Goal: Information Seeking & Learning: Learn about a topic

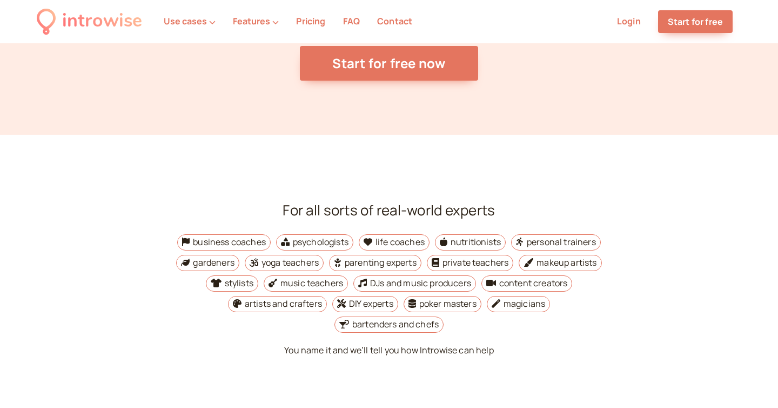
scroll to position [3710, 0]
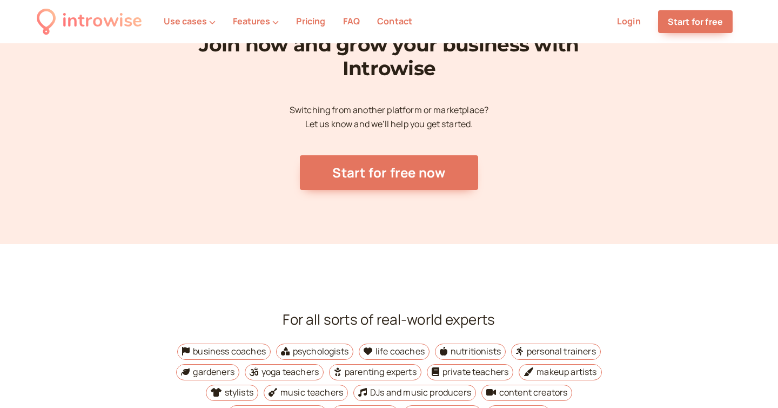
click at [88, 25] on div "introwise" at bounding box center [102, 21] width 80 height 30
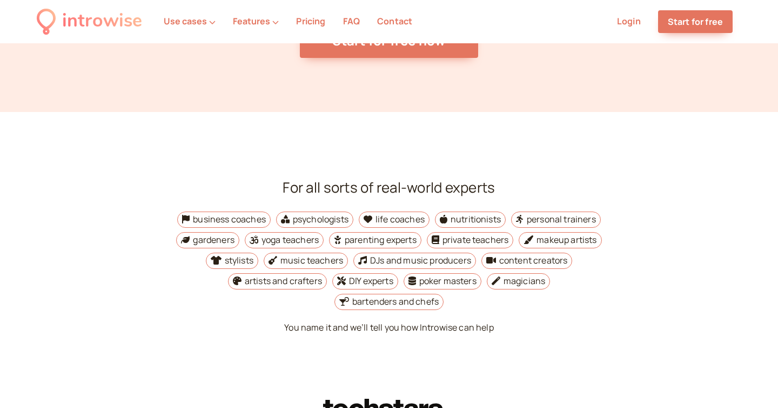
scroll to position [4048, 0]
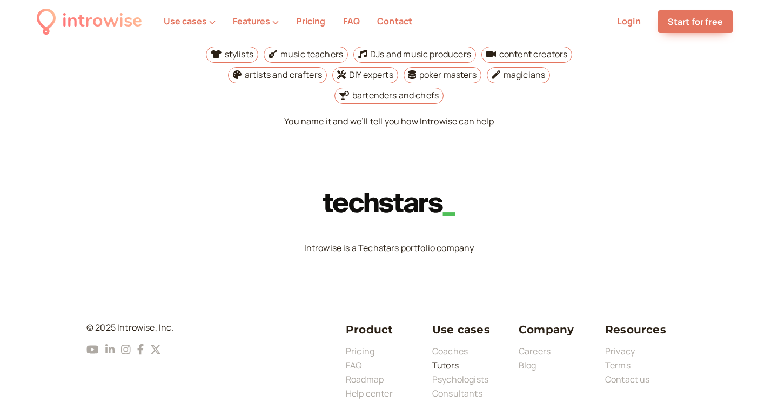
click at [452, 359] on link "Tutors" at bounding box center [445, 365] width 26 height 12
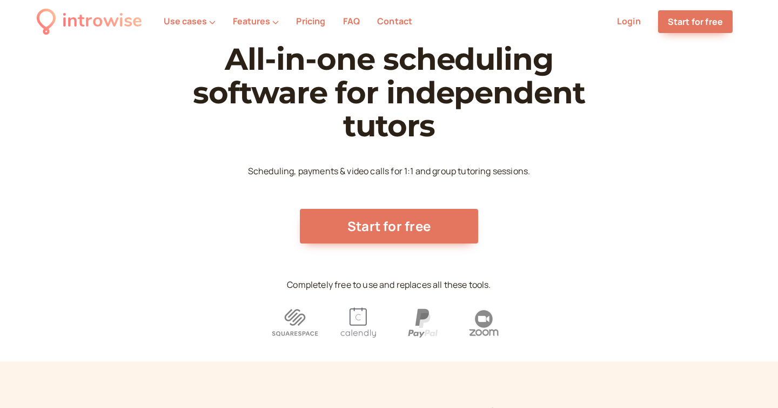
scroll to position [19, 0]
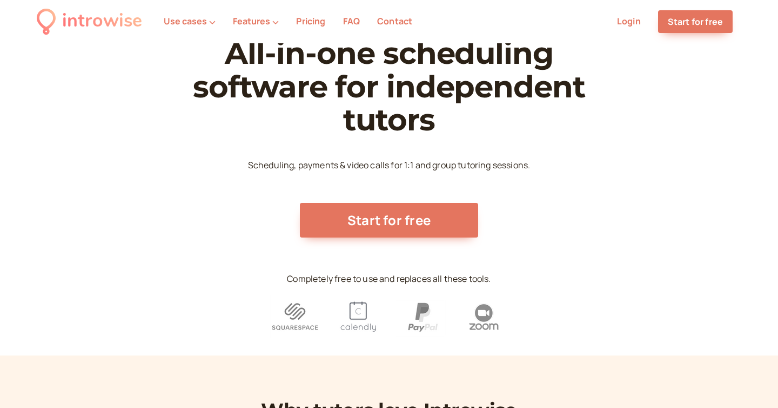
click at [491, 314] on img at bounding box center [484, 316] width 50 height 43
click at [421, 311] on img at bounding box center [421, 316] width 50 height 43
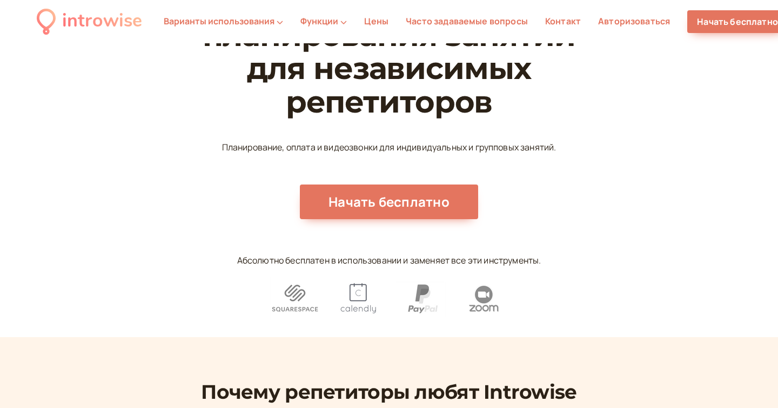
scroll to position [137, 0]
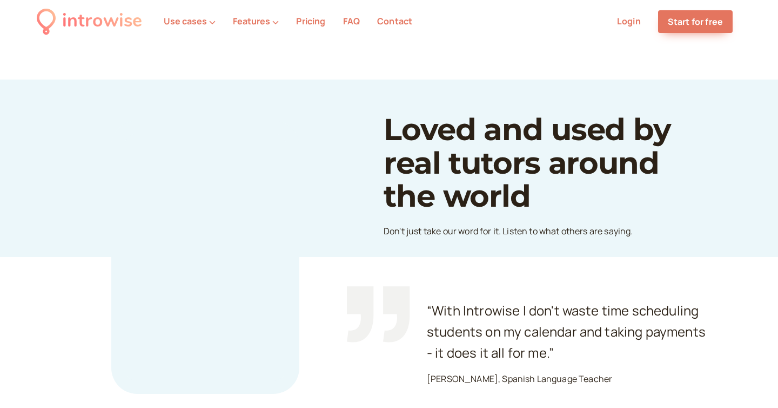
scroll to position [2735, 0]
